Goal: Task Accomplishment & Management: Manage account settings

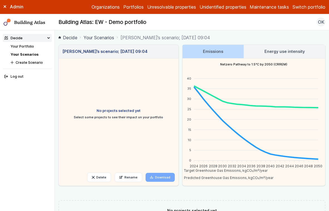
scroll to position [80, 0]
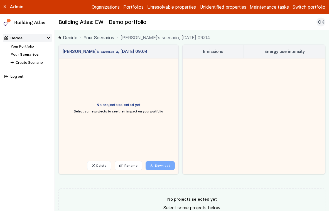
click at [22, 46] on link "Your Portfolio" at bounding box center [22, 46] width 23 height 4
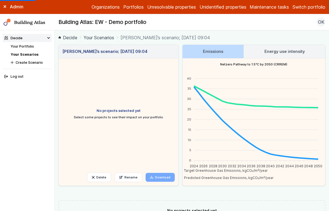
click at [22, 46] on link "Your Portfolio" at bounding box center [22, 46] width 23 height 4
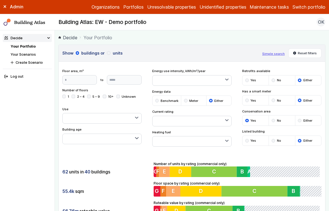
click at [307, 5] on button "Switch portfolio" at bounding box center [309, 7] width 33 height 7
click at [23, 52] on link "Your Scenarios" at bounding box center [23, 54] width 25 height 4
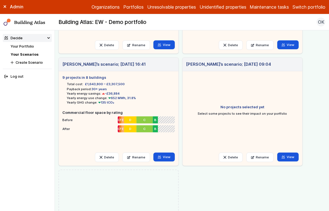
scroll to position [221, 0]
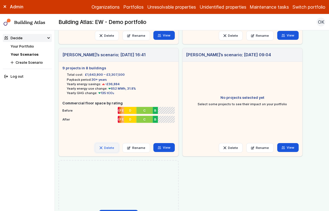
click at [109, 150] on button "Delete" at bounding box center [107, 147] width 24 height 9
click at [0, 0] on button "Delete" at bounding box center [0, 0] width 0 height 0
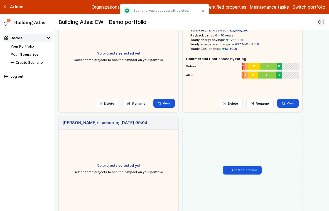
scroll to position [198, 0]
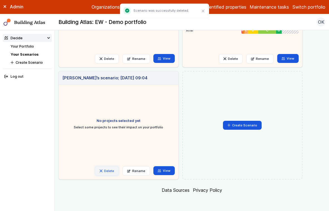
click at [110, 173] on button "Delete" at bounding box center [107, 170] width 24 height 9
click at [0, 0] on button "Delete" at bounding box center [0, 0] width 0 height 0
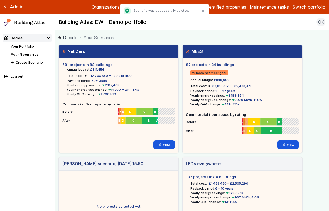
click at [305, 7] on button "Switch portfolio" at bounding box center [309, 7] width 33 height 7
click at [0, 0] on button "PwC - demo portfolio" at bounding box center [0, 0] width 0 height 0
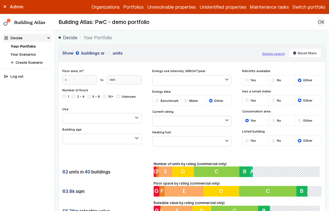
click at [27, 55] on link "Your Scenarios" at bounding box center [23, 54] width 25 height 4
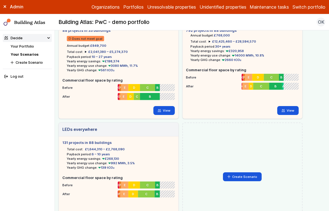
scroll to position [86, 0]
